Goal: Transaction & Acquisition: Purchase product/service

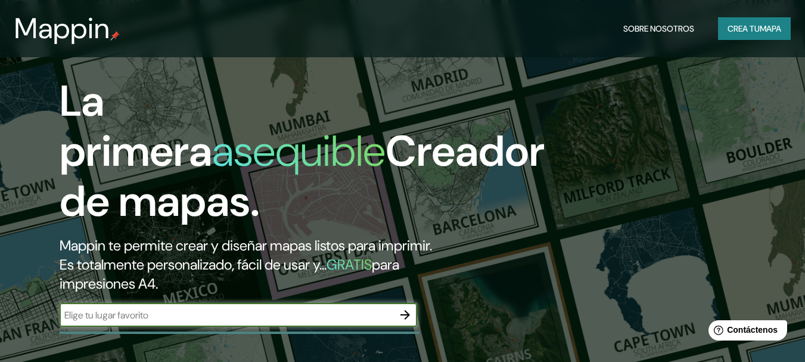
scroll to position [119, 0]
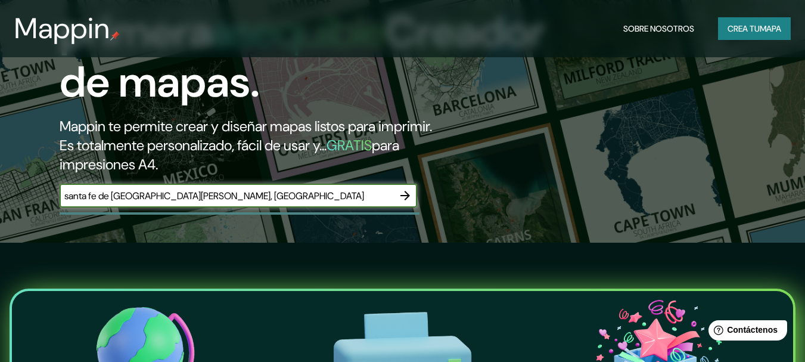
type input "santa fe de [GEOGRAPHIC_DATA][PERSON_NAME], [GEOGRAPHIC_DATA]"
click at [405, 193] on icon "button" at bounding box center [405, 195] width 14 height 14
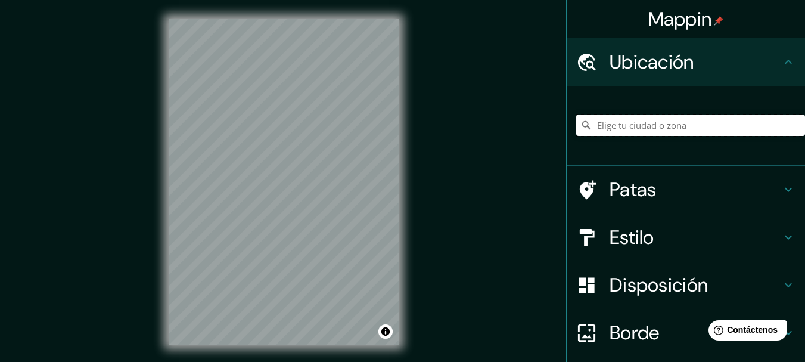
click at [647, 129] on input "Elige tu ciudad o zona" at bounding box center [690, 124] width 229 height 21
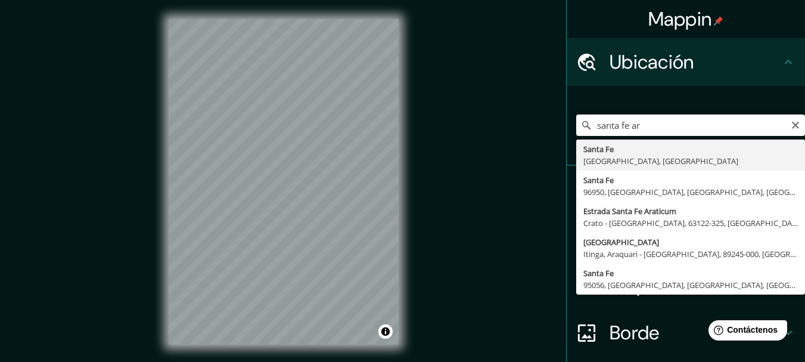
type input "[GEOGRAPHIC_DATA], [GEOGRAPHIC_DATA], [GEOGRAPHIC_DATA]"
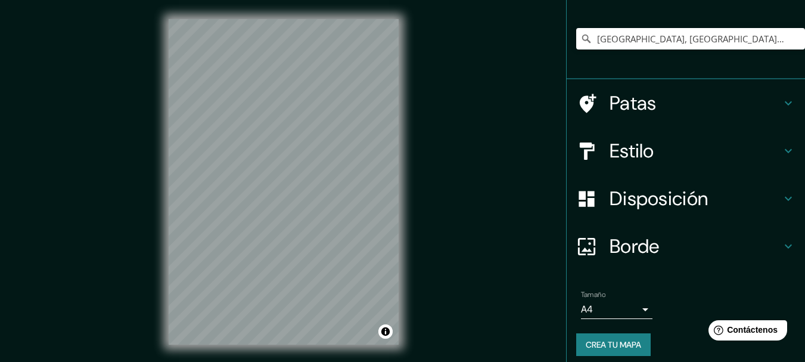
scroll to position [95, 0]
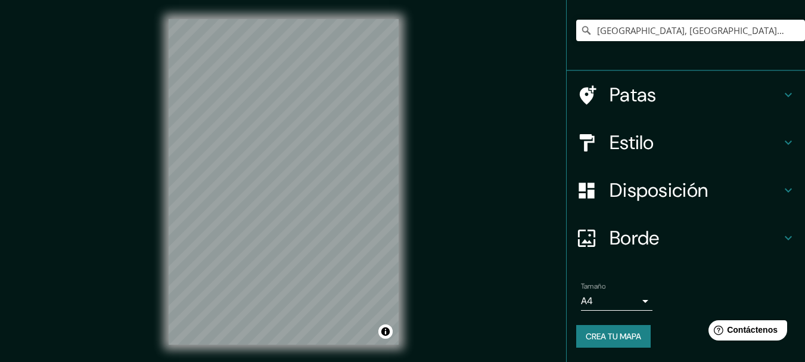
click at [750, 238] on h4 "Borde" at bounding box center [696, 238] width 172 height 24
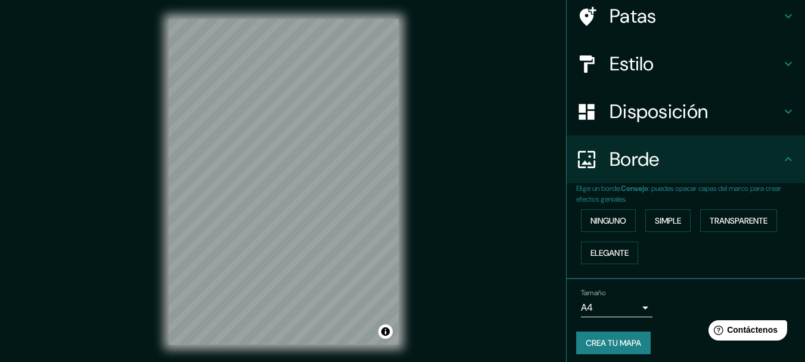
scroll to position [76, 0]
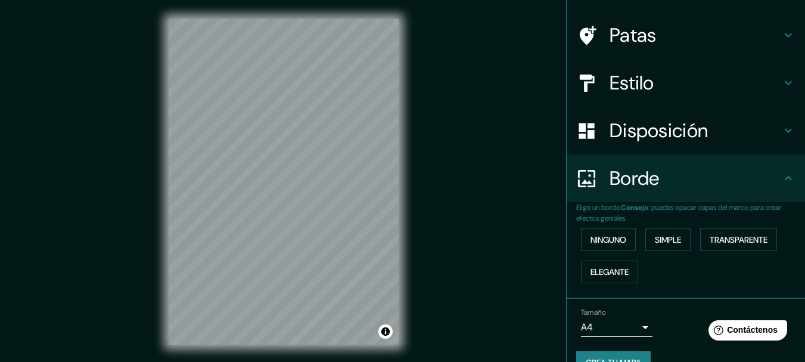
click at [733, 138] on h4 "Disposición" at bounding box center [696, 131] width 172 height 24
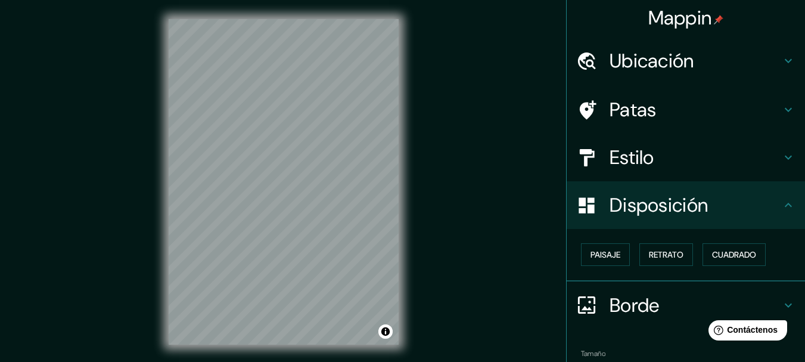
scroll to position [0, 0]
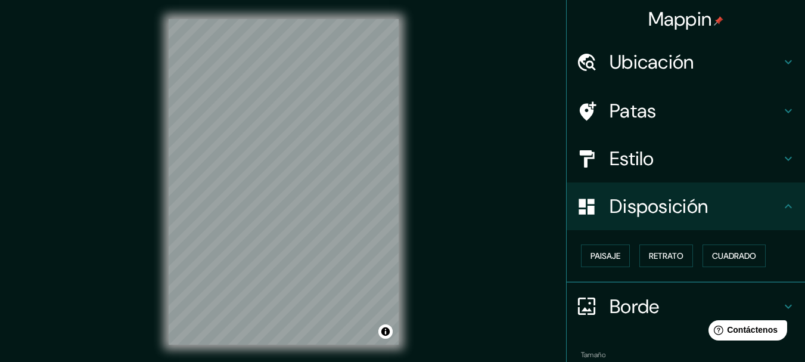
click at [719, 163] on h4 "Estilo" at bounding box center [696, 159] width 172 height 24
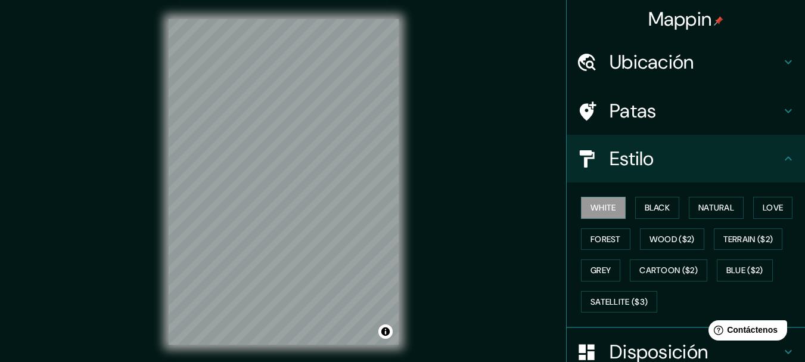
click at [719, 163] on h4 "Estilo" at bounding box center [696, 159] width 172 height 24
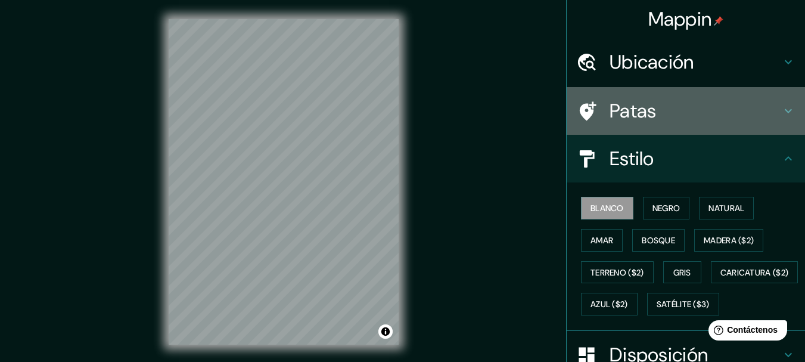
click at [717, 116] on h4 "Patas" at bounding box center [696, 111] width 172 height 24
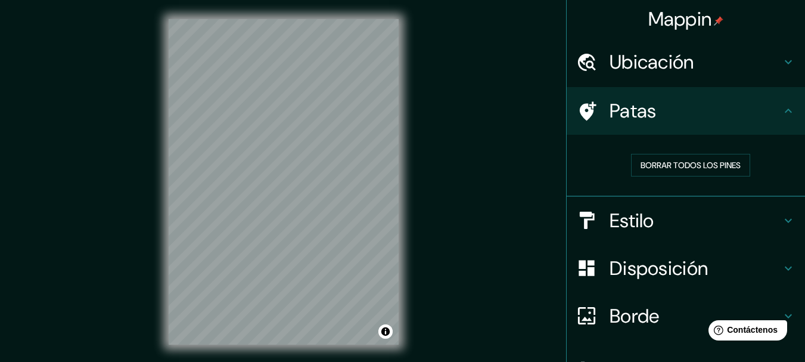
click at [717, 116] on h4 "Patas" at bounding box center [696, 111] width 172 height 24
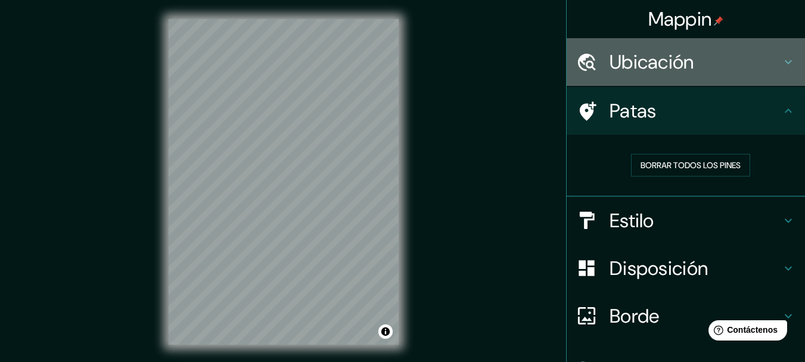
click at [729, 72] on h4 "Ubicación" at bounding box center [696, 62] width 172 height 24
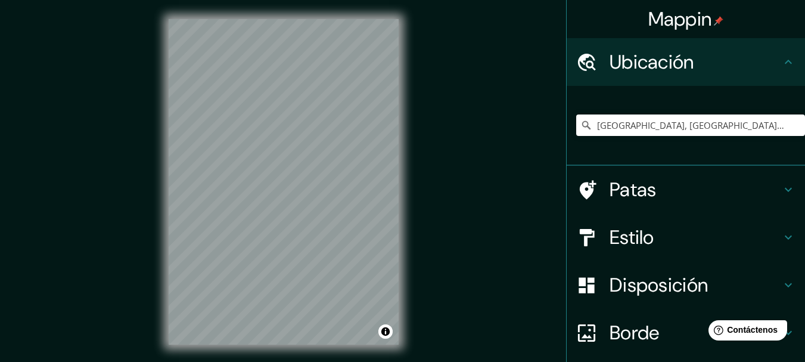
click at [729, 72] on h4 "Ubicación" at bounding box center [696, 62] width 172 height 24
click at [781, 66] on icon at bounding box center [788, 62] width 14 height 14
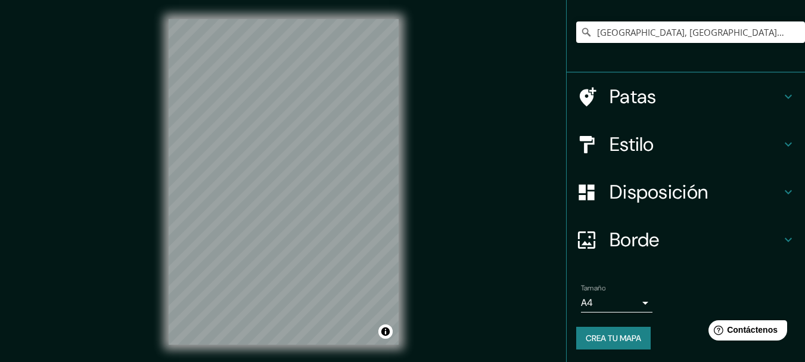
scroll to position [95, 0]
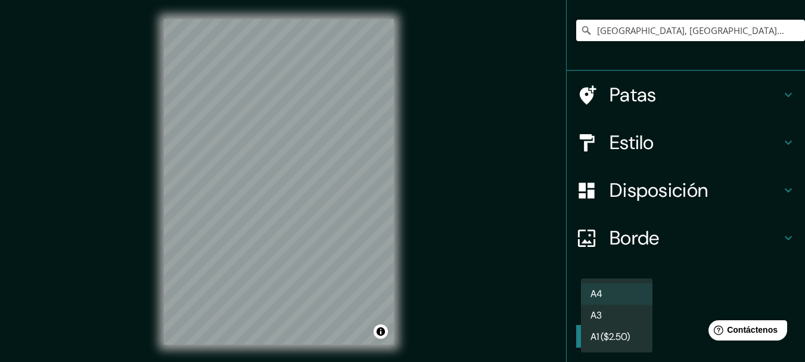
click at [635, 298] on body "Mappin Ubicación [GEOGRAPHIC_DATA], [GEOGRAPHIC_DATA], [GEOGRAPHIC_DATA] Patas …" at bounding box center [402, 181] width 805 height 362
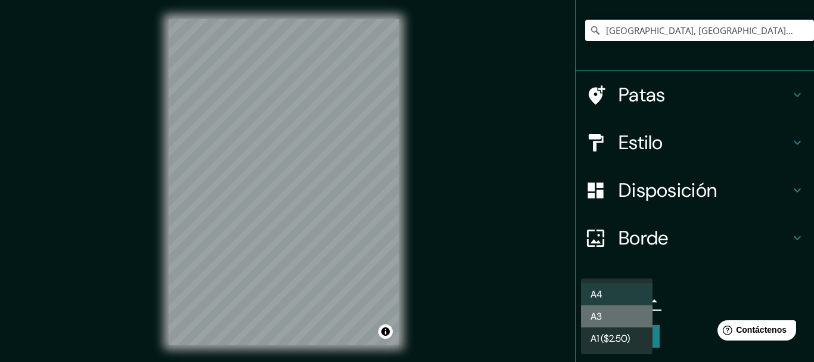
click at [618, 313] on li "A3" at bounding box center [617, 316] width 72 height 22
type input "a4"
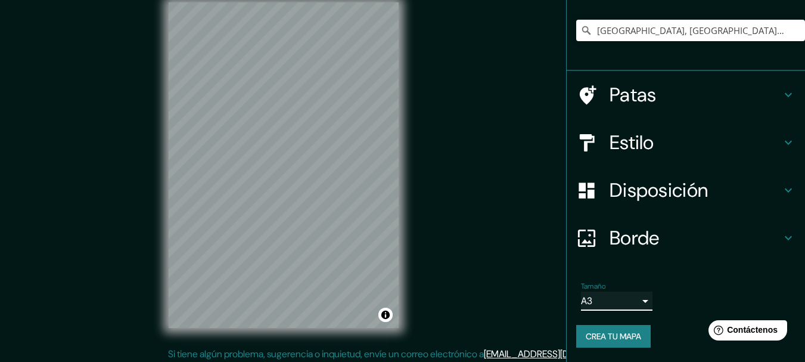
scroll to position [21, 0]
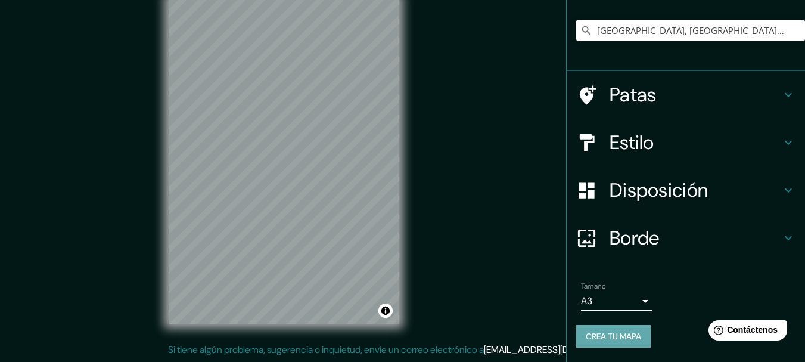
click at [619, 339] on font "Crea tu mapa" at bounding box center [613, 336] width 55 height 11
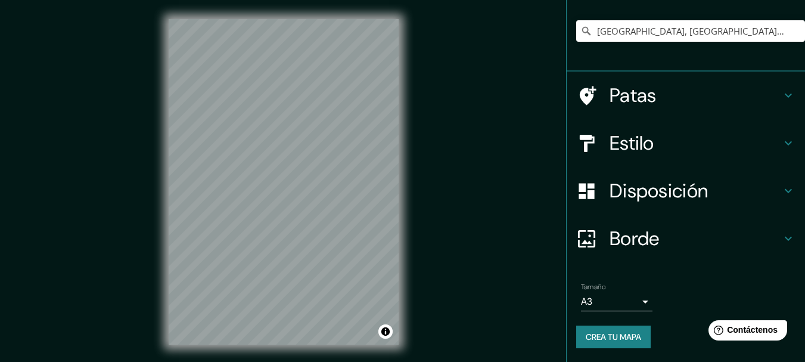
scroll to position [95, 0]
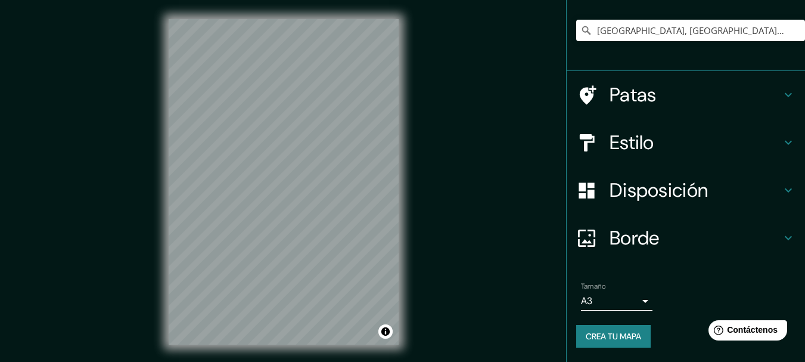
click at [617, 342] on font "Crea tu mapa" at bounding box center [613, 335] width 55 height 15
click at [735, 190] on h4 "Disposición" at bounding box center [696, 190] width 172 height 24
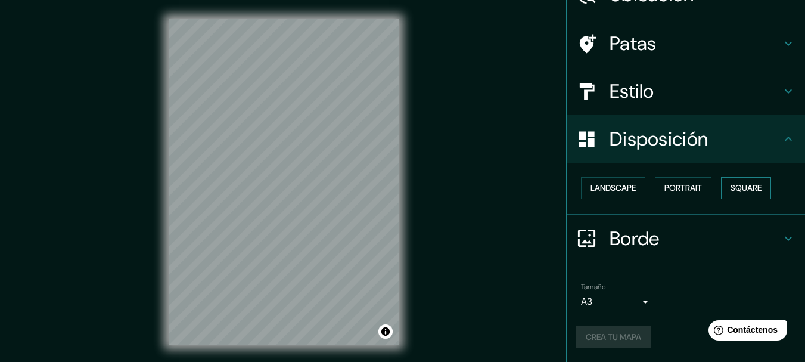
scroll to position [68, 0]
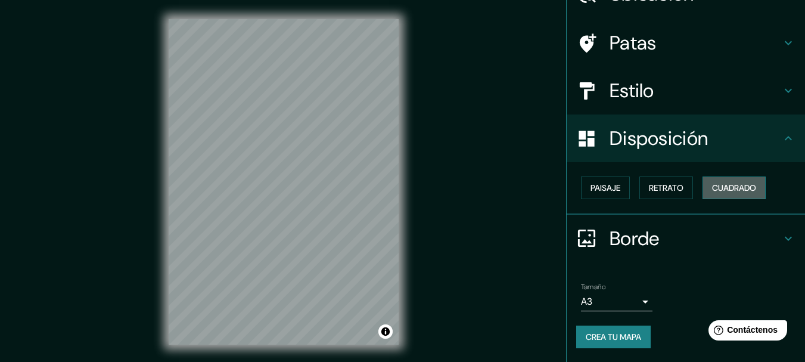
click at [731, 187] on font "Cuadrado" at bounding box center [734, 187] width 44 height 11
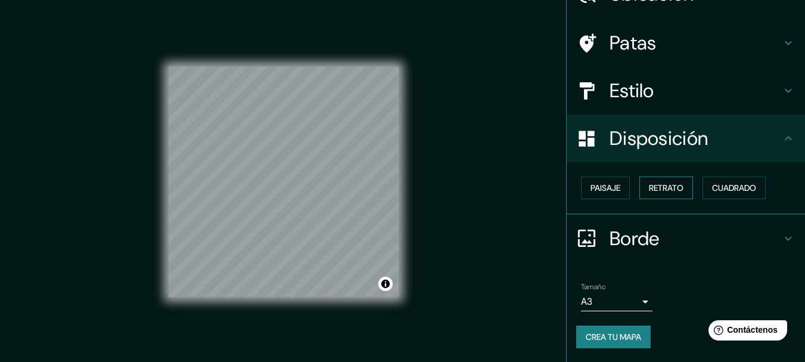
click at [653, 187] on font "Retrato" at bounding box center [666, 187] width 35 height 11
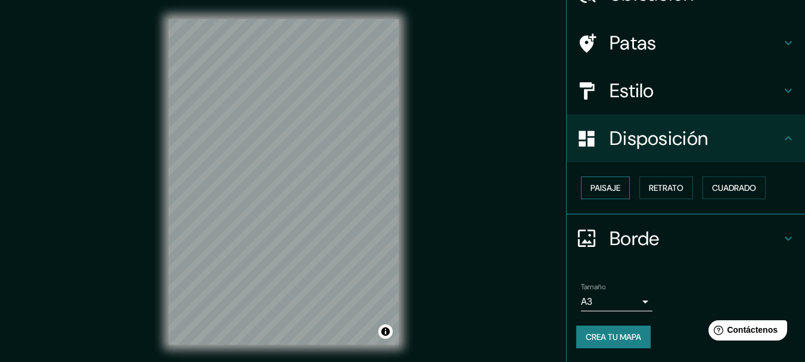
click at [600, 187] on font "Paisaje" at bounding box center [606, 187] width 30 height 11
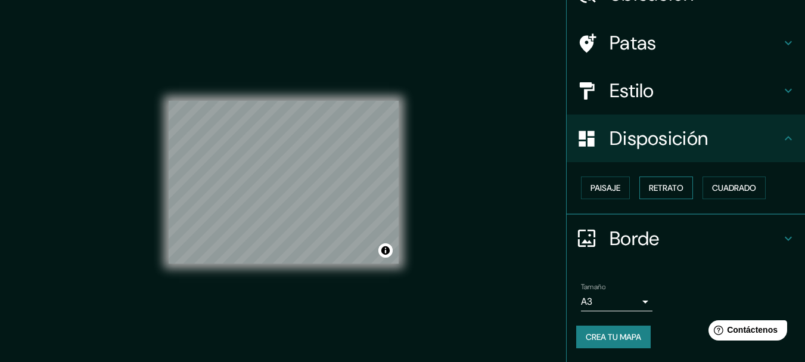
click at [685, 185] on button "Retrato" at bounding box center [666, 187] width 54 height 23
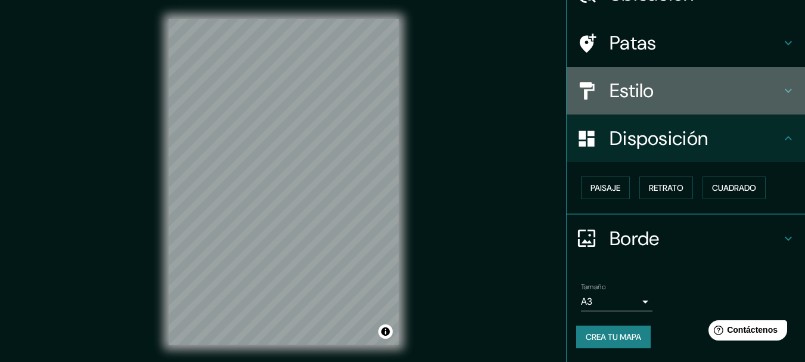
click at [652, 74] on div "Estilo" at bounding box center [686, 91] width 238 height 48
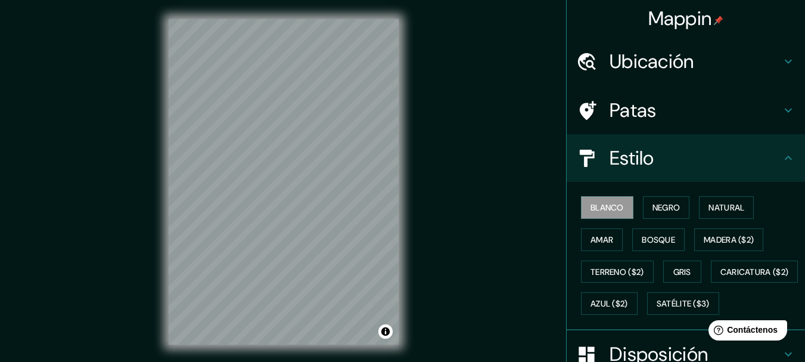
scroll to position [0, 0]
click at [704, 108] on h4 "Patas" at bounding box center [696, 111] width 172 height 24
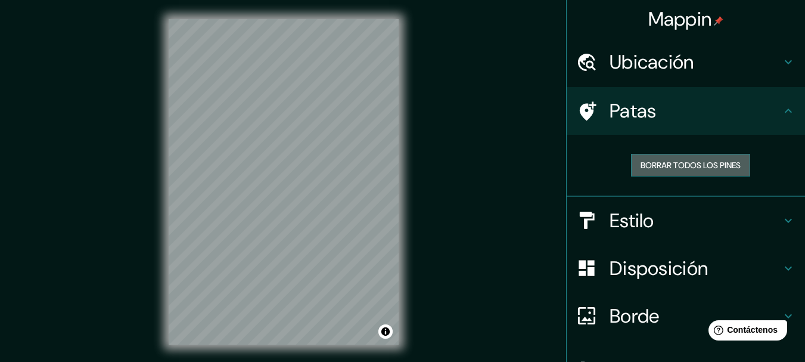
click at [675, 167] on font "Borrar todos los pines" at bounding box center [691, 165] width 100 height 11
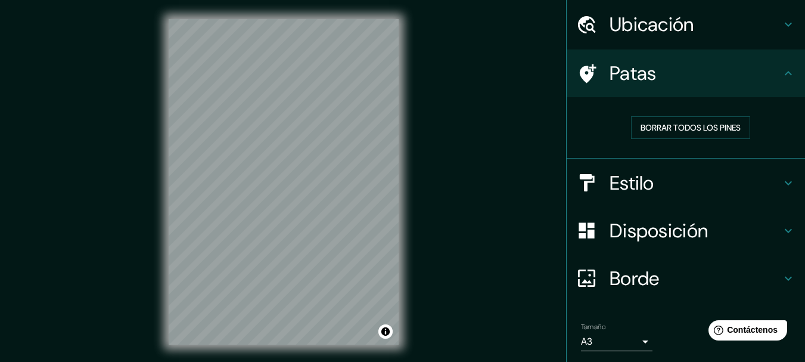
scroll to position [77, 0]
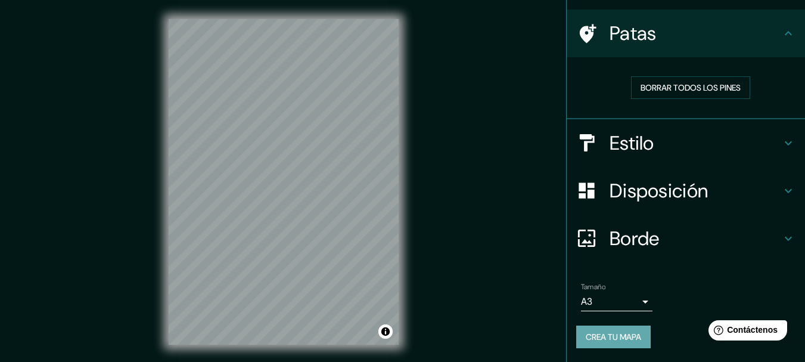
click at [624, 342] on font "Crea tu mapa" at bounding box center [613, 336] width 55 height 15
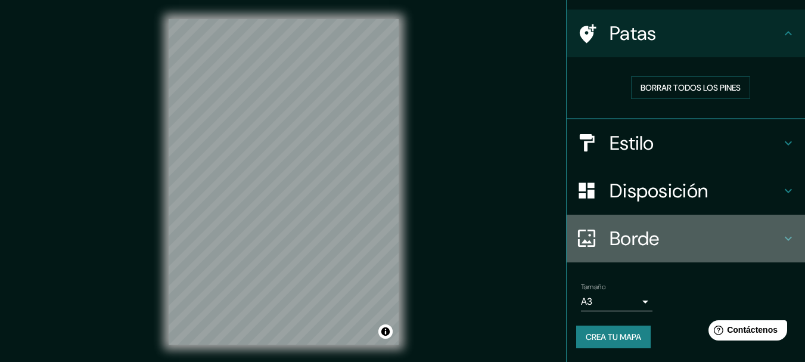
drag, startPoint x: 716, startPoint y: 303, endPoint x: 747, endPoint y: 240, distance: 69.8
click at [747, 240] on h4 "Borde" at bounding box center [696, 238] width 172 height 24
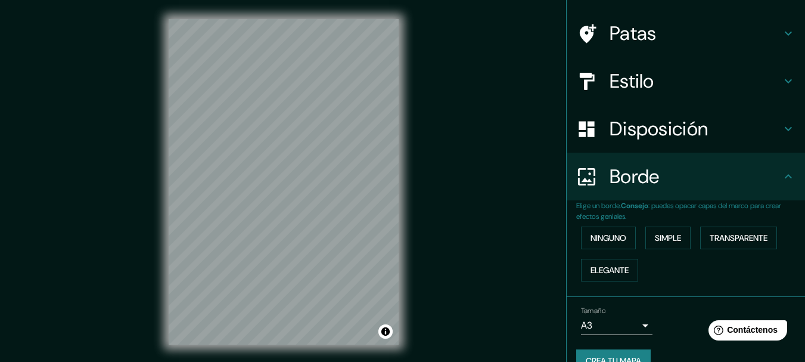
scroll to position [101, 0]
